Goal: Information Seeking & Learning: Understand process/instructions

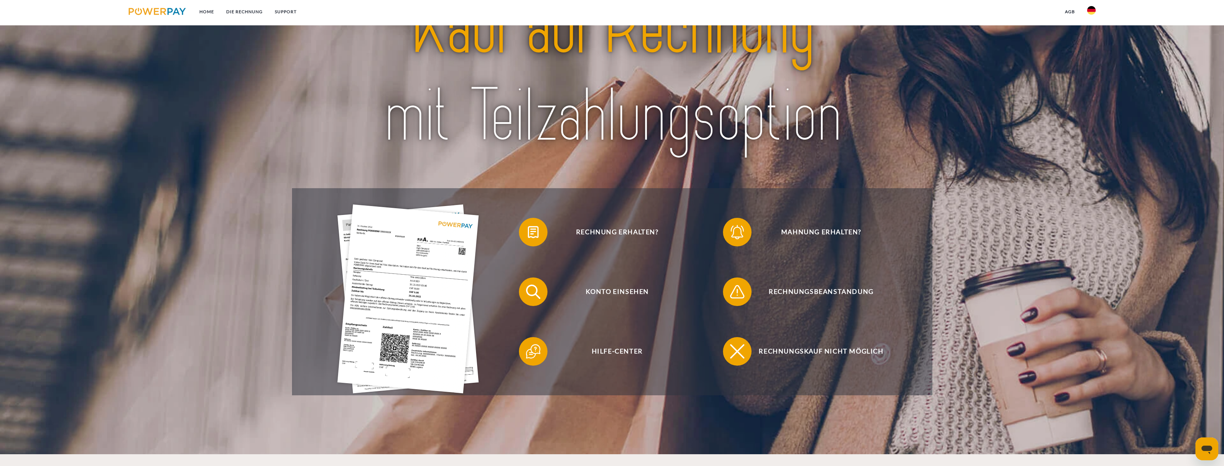
scroll to position [71, 0]
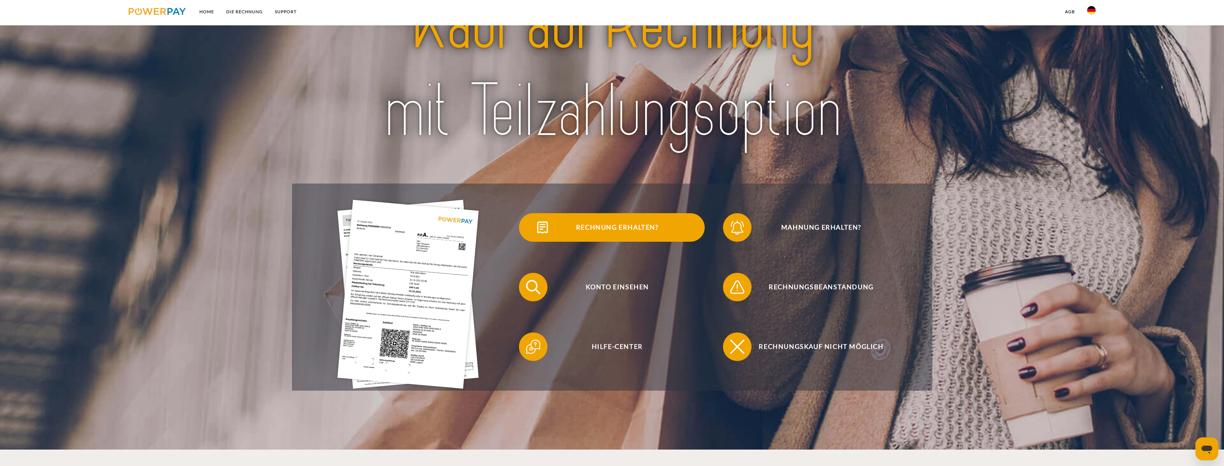
click at [629, 225] on span "Rechnung erhalten?" at bounding box center [617, 227] width 175 height 29
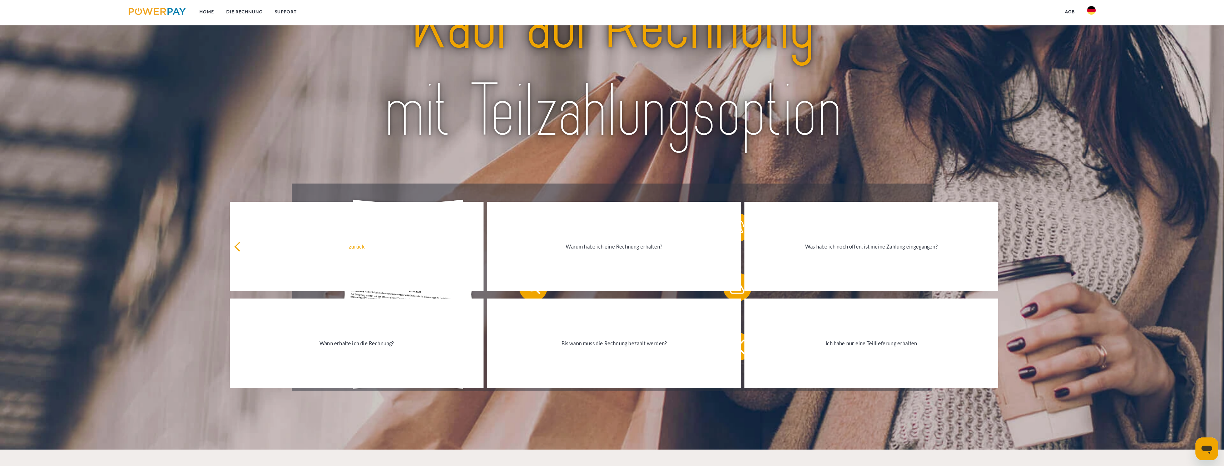
click at [629, 225] on link "Warum habe ich eine Rechnung erhalten?" at bounding box center [614, 246] width 254 height 89
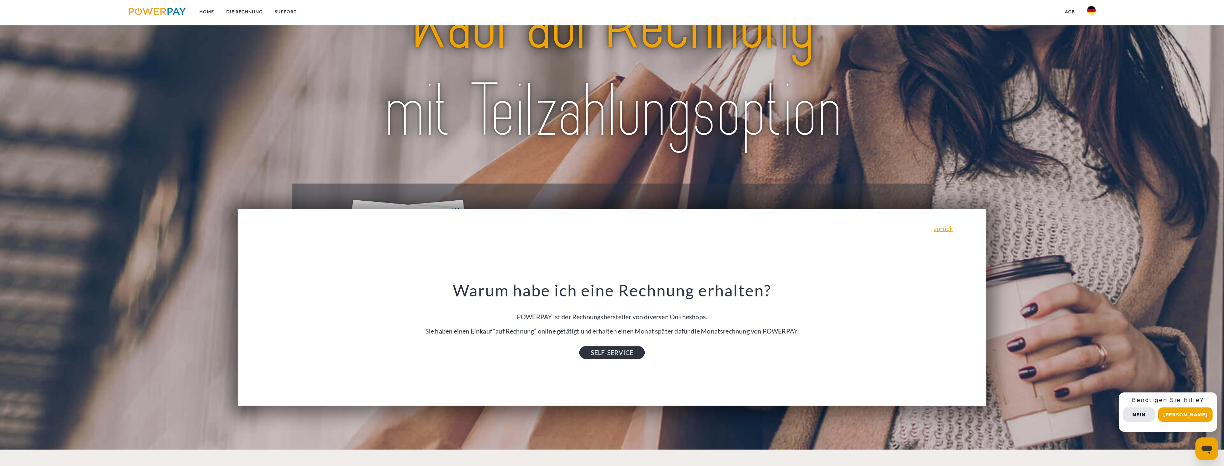
click at [599, 350] on link "SELF-SERVICE" at bounding box center [611, 352] width 65 height 13
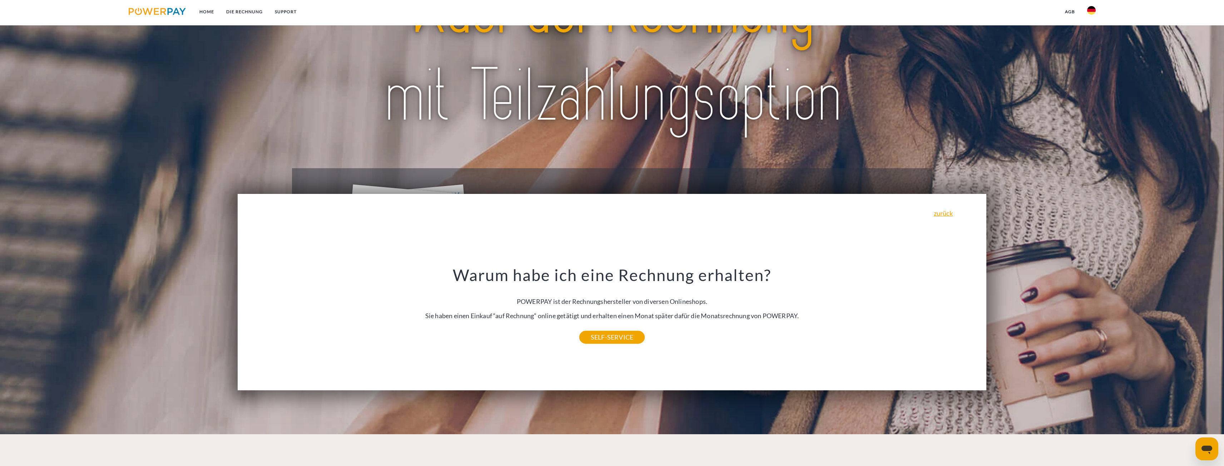
scroll to position [0, 0]
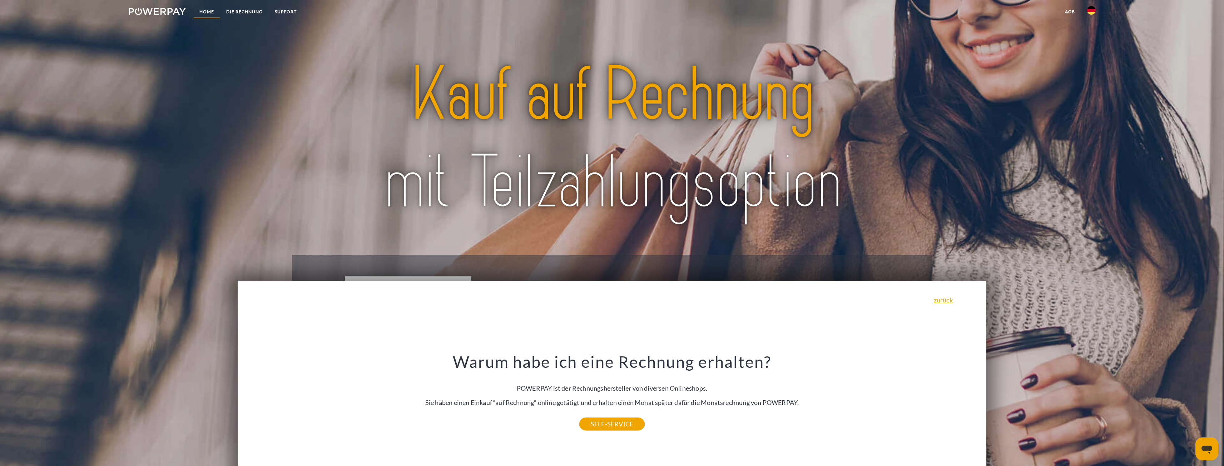
click at [214, 9] on link "Home" at bounding box center [206, 11] width 27 height 13
click at [244, 10] on link "DIE RECHNUNG" at bounding box center [244, 11] width 49 height 13
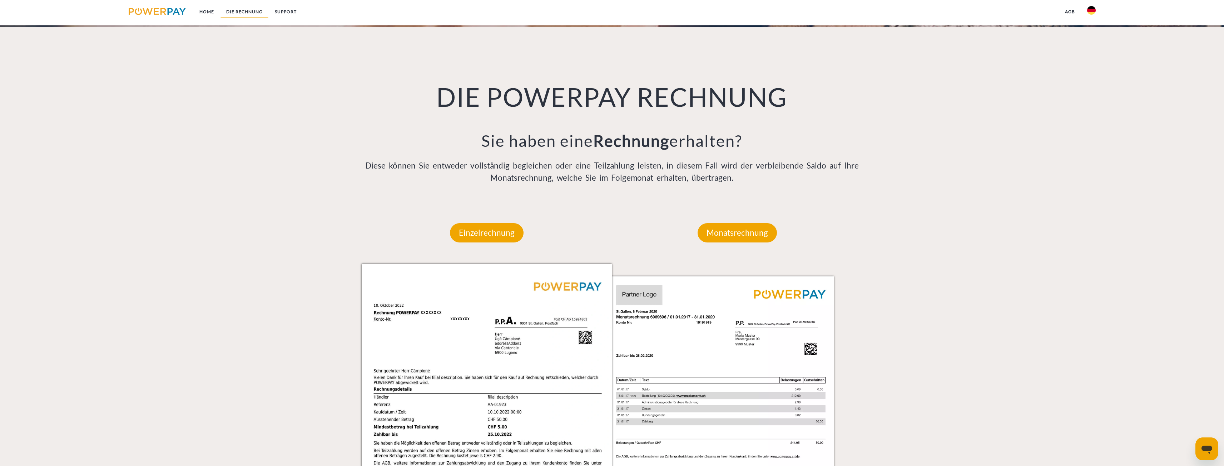
scroll to position [521, 0]
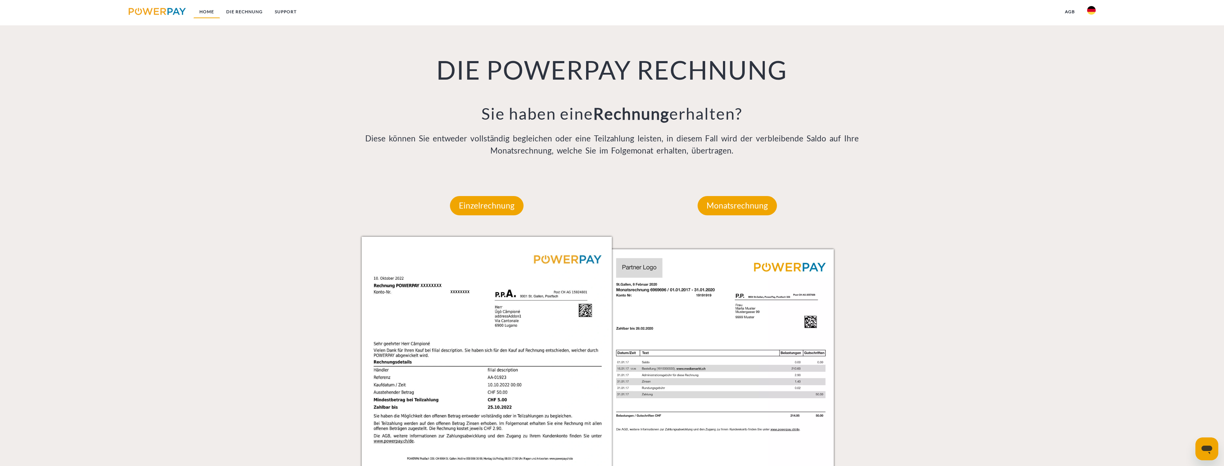
click at [215, 9] on link "Home" at bounding box center [206, 11] width 27 height 13
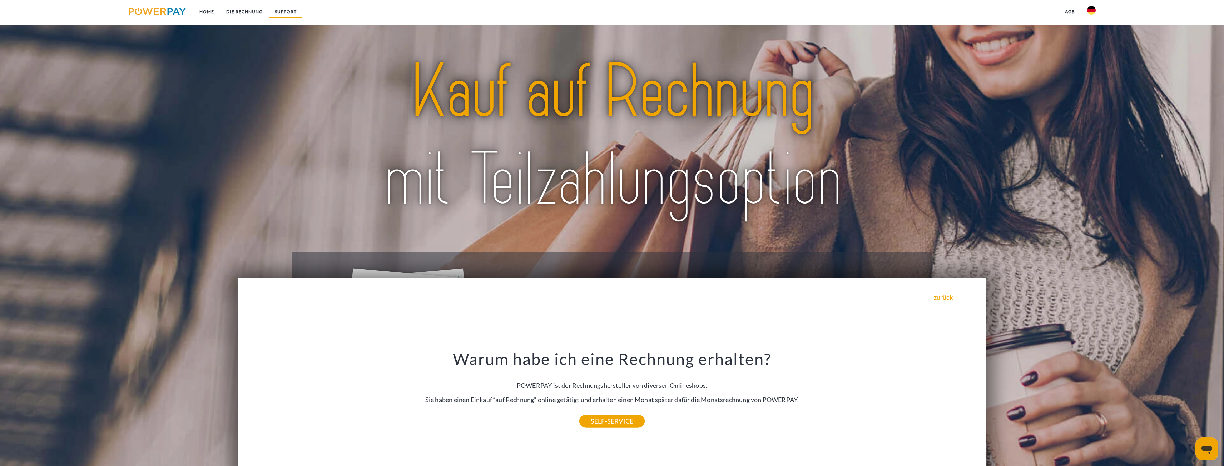
click at [281, 15] on link "SUPPORT" at bounding box center [286, 11] width 34 height 13
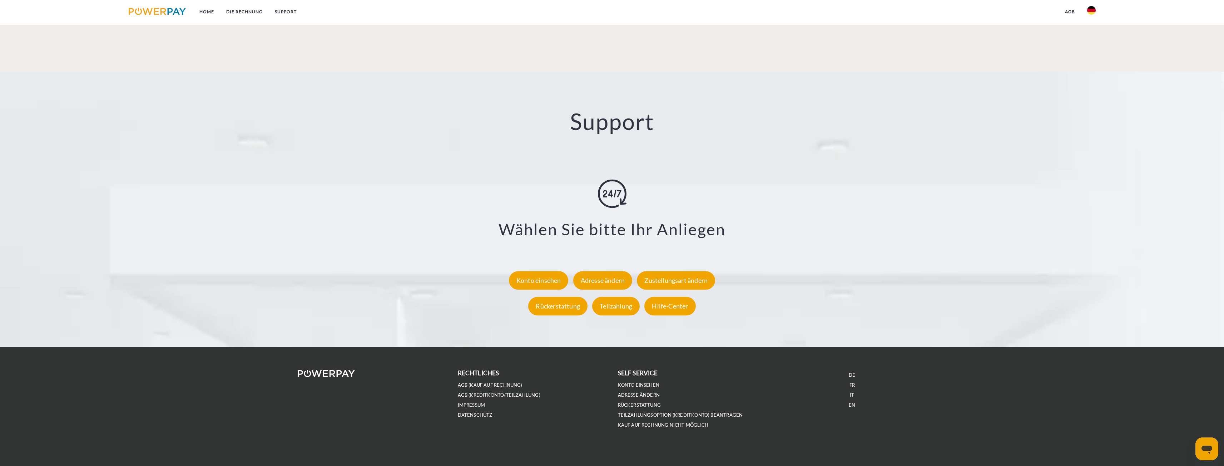
scroll to position [1240, 0]
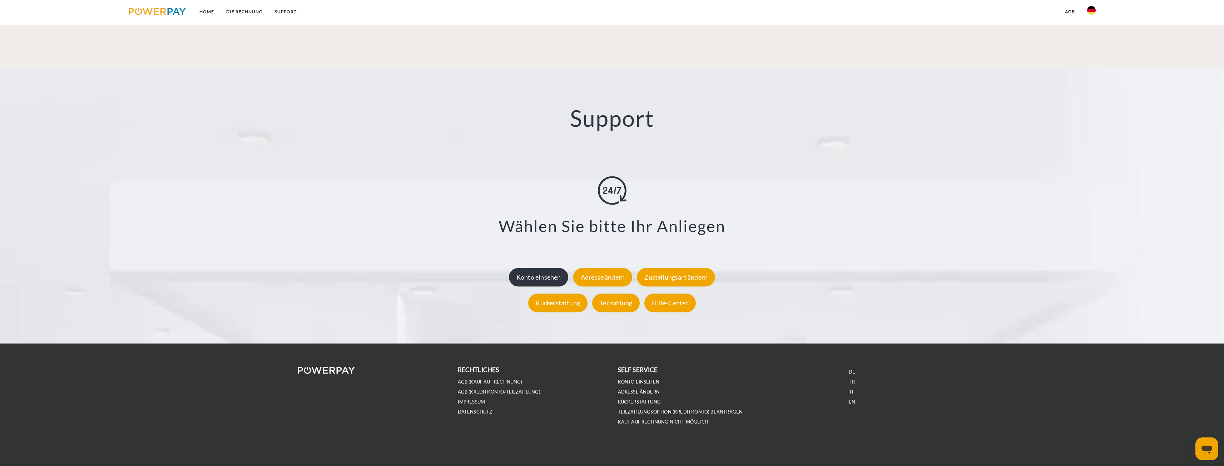
click at [541, 279] on div "Konto einsehen" at bounding box center [539, 277] width 60 height 19
click at [208, 12] on link "Home" at bounding box center [206, 11] width 27 height 13
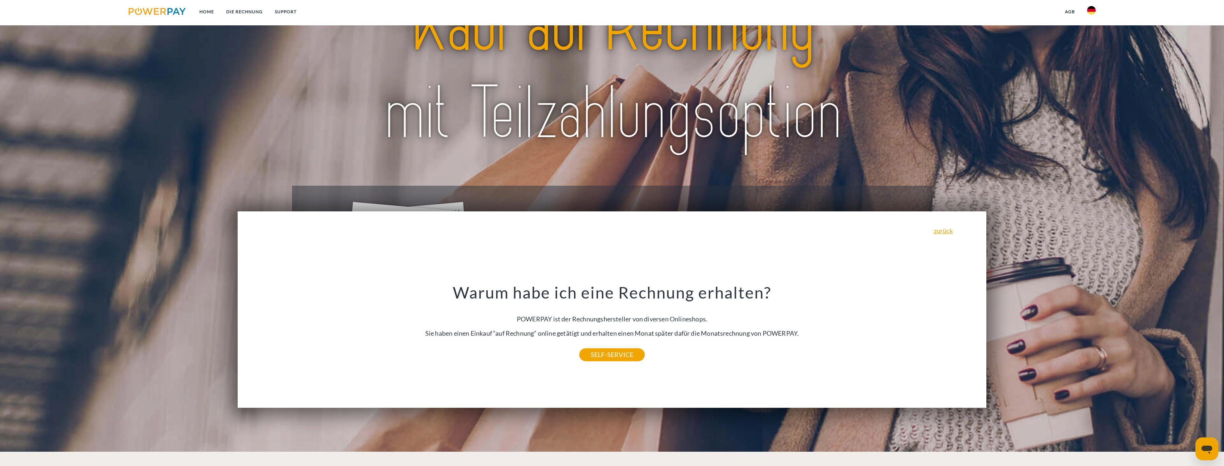
scroll to position [71, 0]
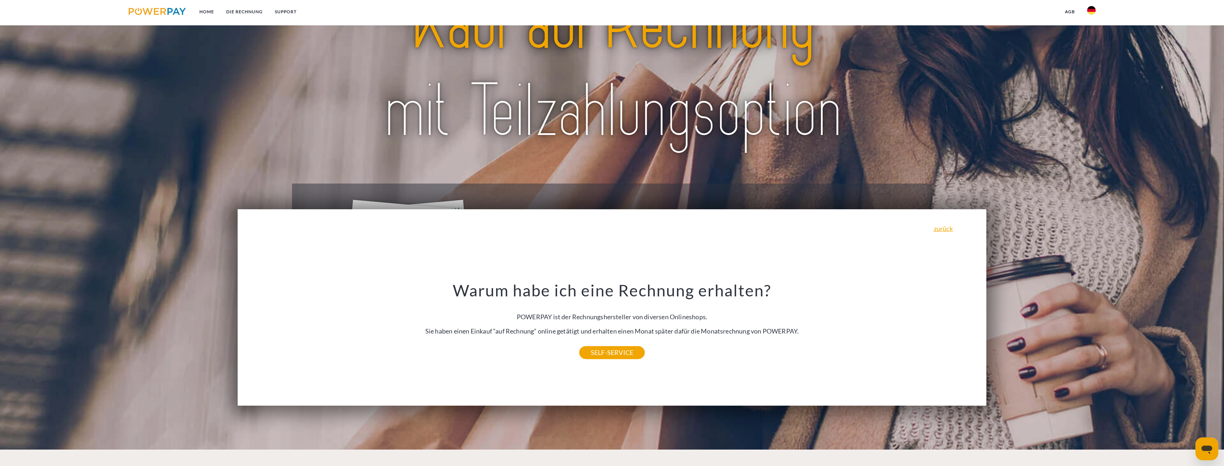
click at [959, 230] on div "zurück Warum habe ich eine Rechnung erhalten? POWERPAY ist der Rechnungsherstel…" at bounding box center [612, 307] width 749 height 197
click at [951, 229] on link "zurück" at bounding box center [943, 228] width 19 height 6
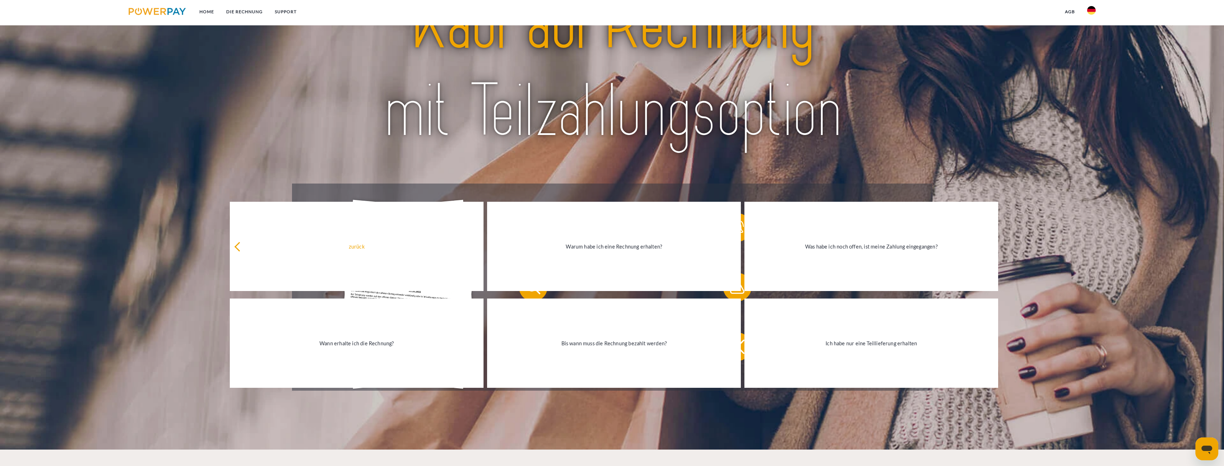
scroll to position [0, 0]
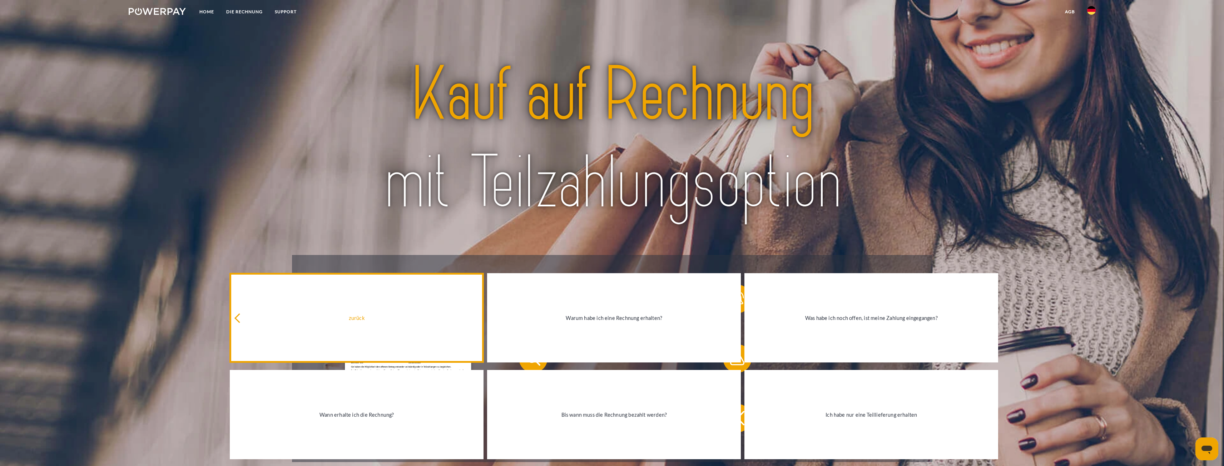
click at [339, 319] on div "zurück" at bounding box center [356, 318] width 245 height 10
